Goal: Information Seeking & Learning: Understand process/instructions

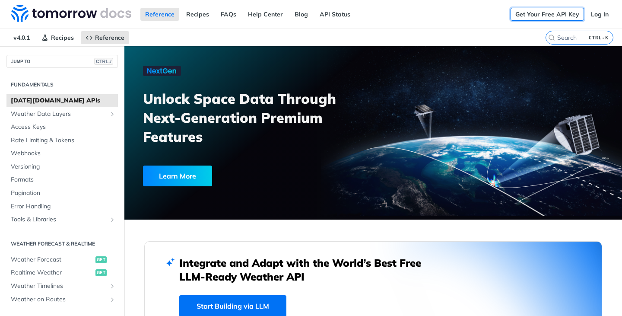
click at [561, 12] on link "Get Your Free API Key" at bounding box center [547, 14] width 73 height 13
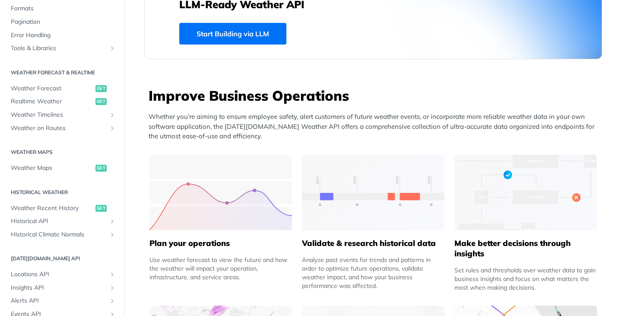
scroll to position [125, 0]
click at [46, 87] on span "Weather Forecast" at bounding box center [52, 88] width 83 height 9
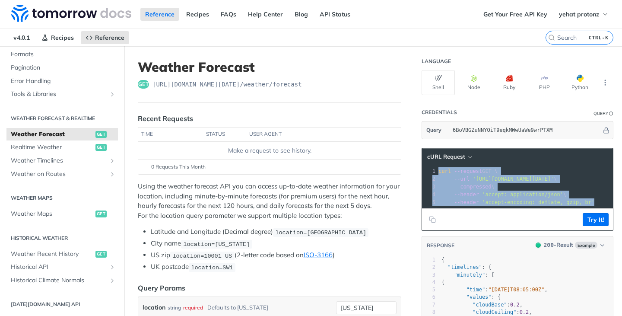
drag, startPoint x: 434, startPoint y: 172, endPoint x: 545, endPoint y: 228, distance: 125.1
click at [545, 228] on div "cURL Request xxxxxxxxxx 1 curl --request GET \ 2 --url 'https://api.tomorrow.io…" at bounding box center [518, 189] width 192 height 83
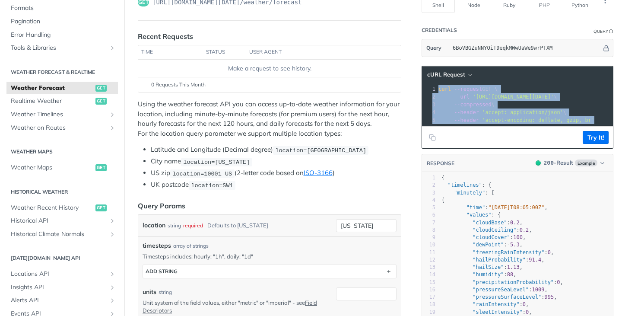
copy div "curl --request GET \ 2 --url 'https://api.tomorrow.io/v4/weather/forecast?locat…"
